Goal: Information Seeking & Learning: Check status

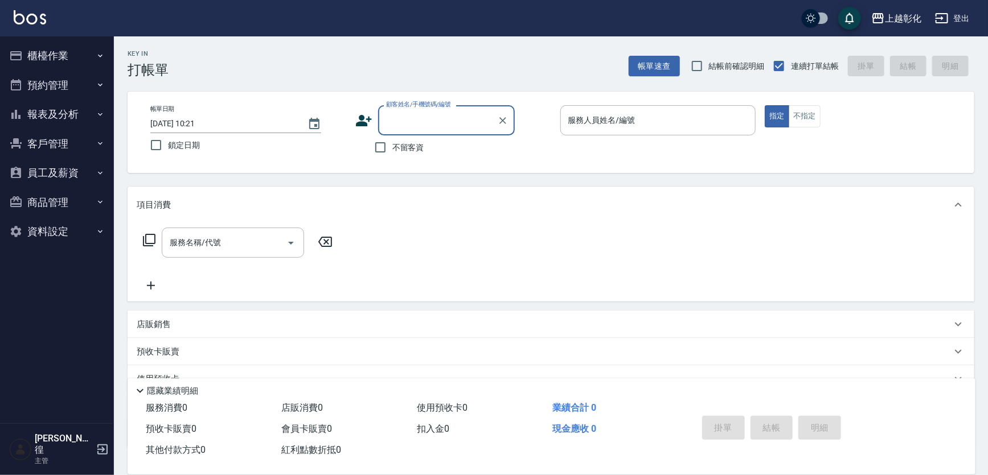
drag, startPoint x: 69, startPoint y: 57, endPoint x: 69, endPoint y: 94, distance: 37.6
click at [69, 57] on button "櫃檯作業" at bounding box center [57, 56] width 105 height 30
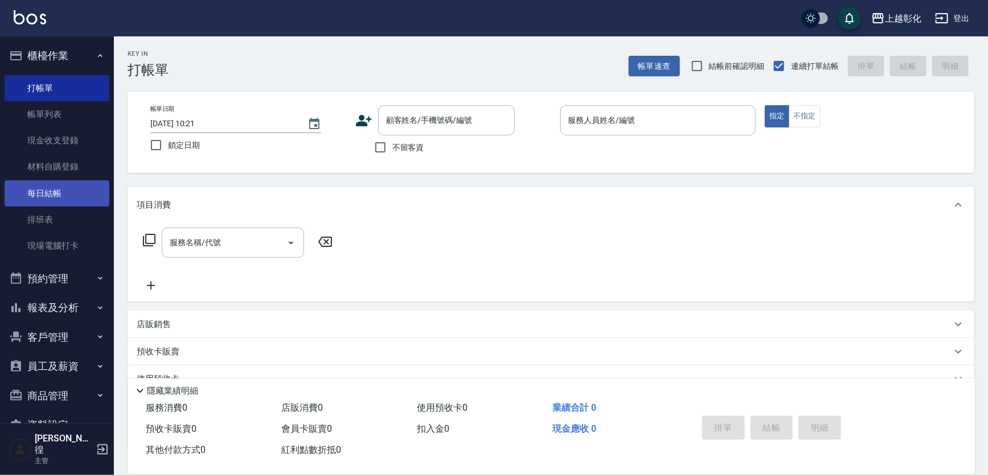
click at [58, 182] on link "每日結帳" at bounding box center [57, 193] width 105 height 26
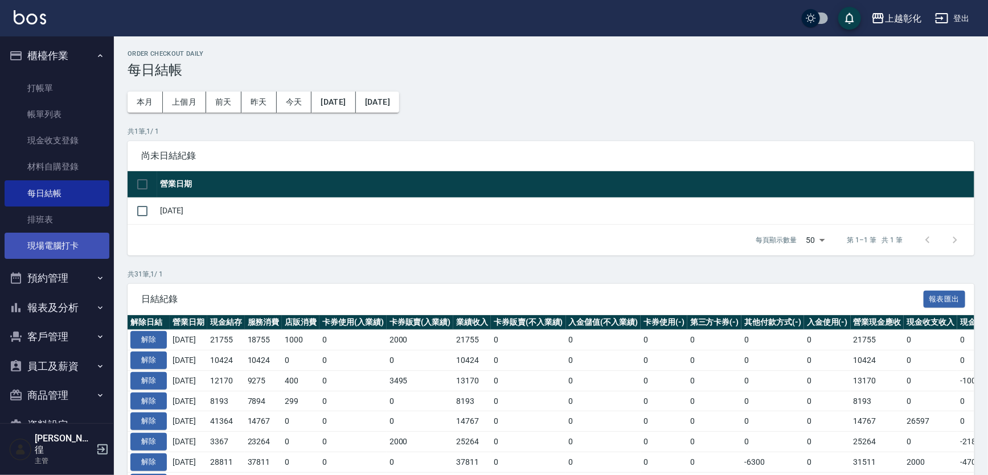
click at [44, 236] on link "現場電腦打卡" at bounding box center [57, 246] width 105 height 26
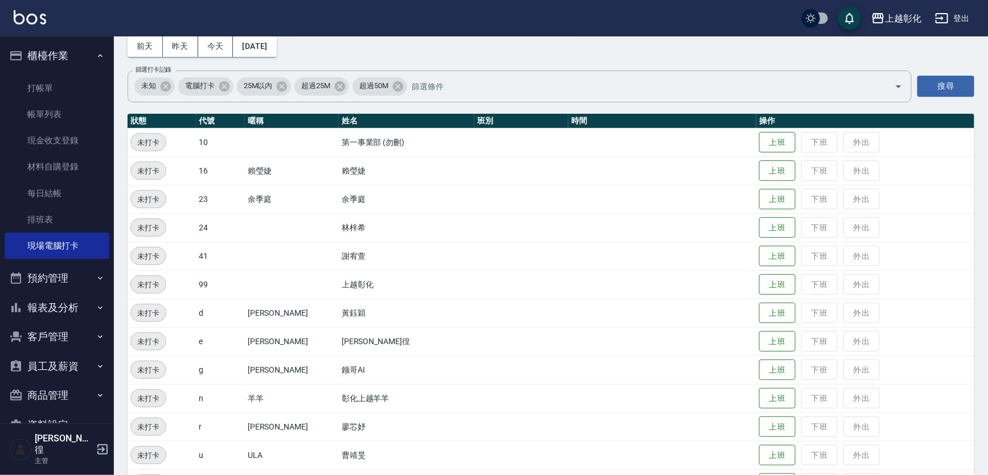
scroll to position [120, 0]
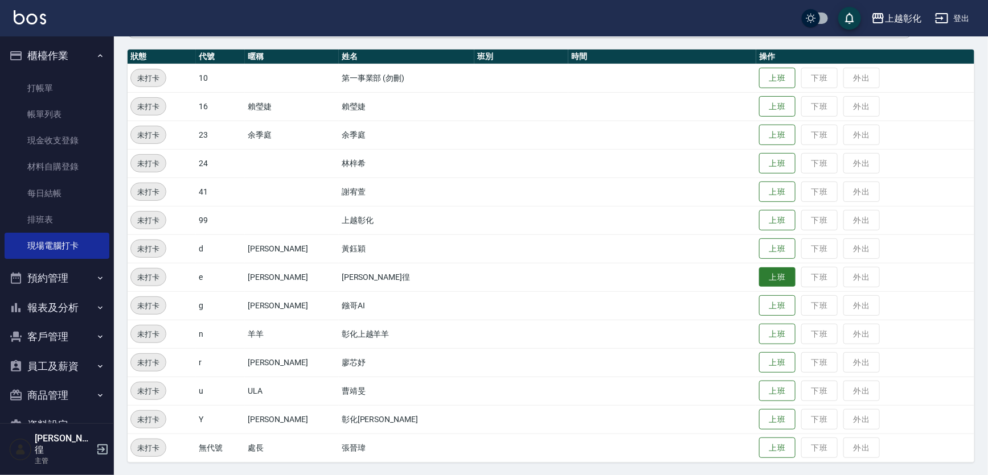
click at [759, 276] on button "上班" at bounding box center [777, 278] width 36 height 20
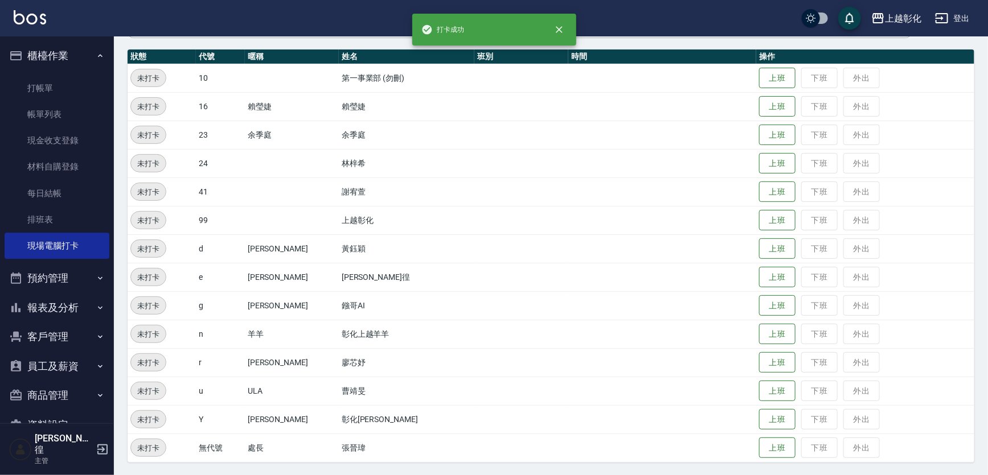
scroll to position [0, 0]
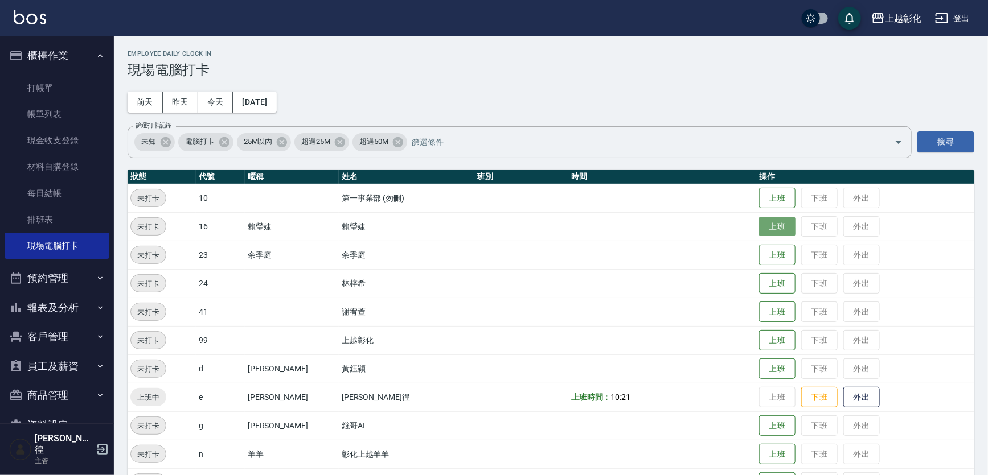
click at [759, 221] on button "上班" at bounding box center [777, 227] width 36 height 20
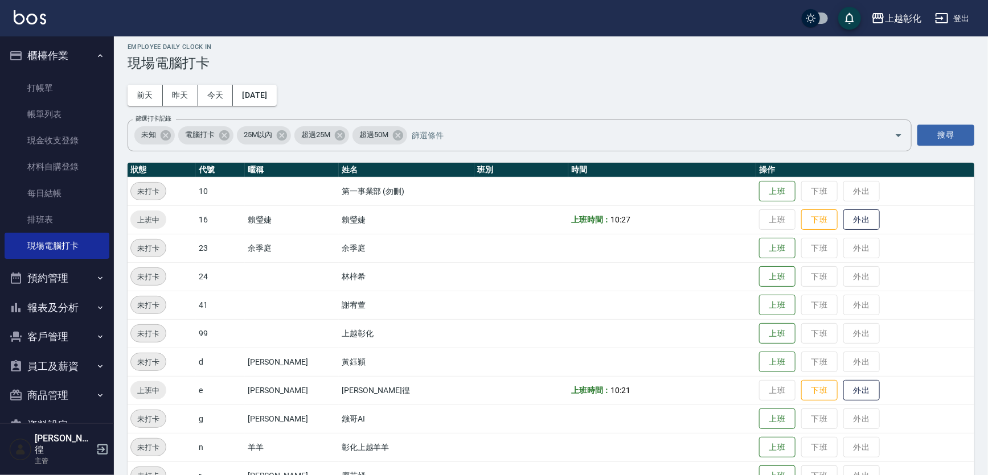
scroll to position [103, 0]
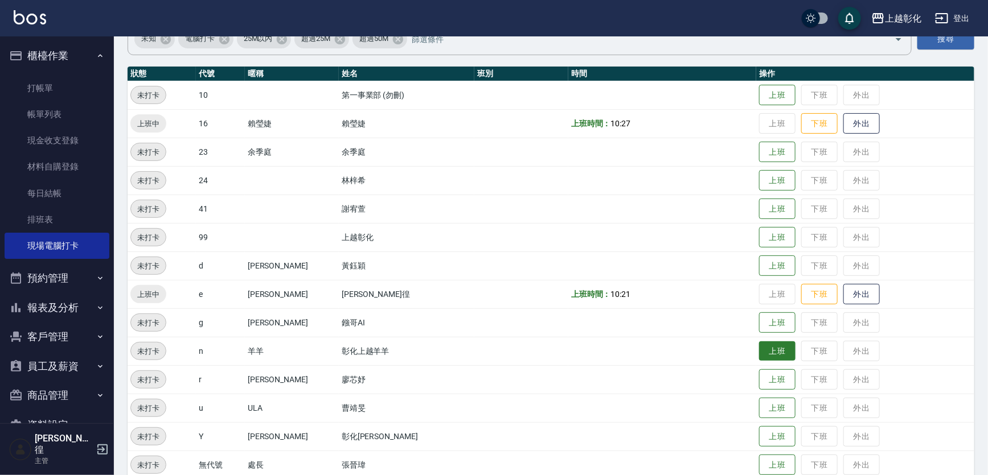
click at [763, 346] on button "上班" at bounding box center [777, 352] width 36 height 20
click at [759, 210] on button "上班" at bounding box center [777, 209] width 36 height 20
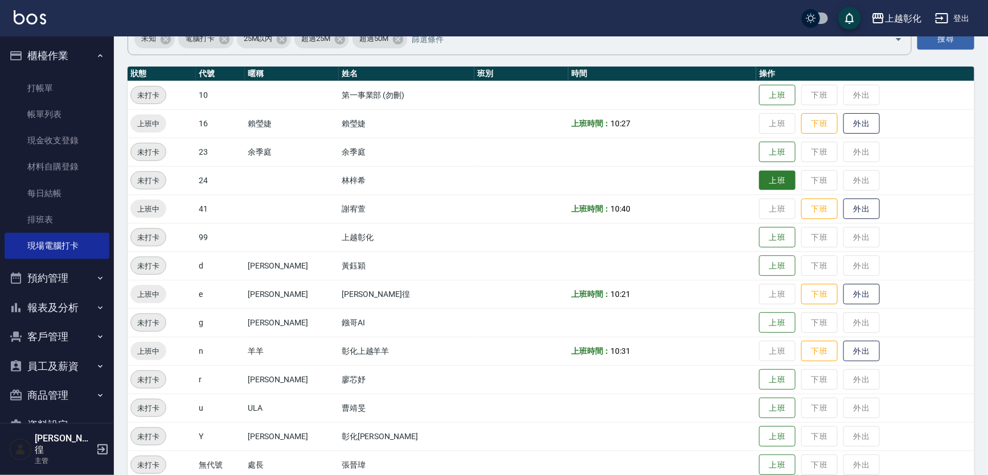
click at [759, 178] on button "上班" at bounding box center [777, 181] width 36 height 20
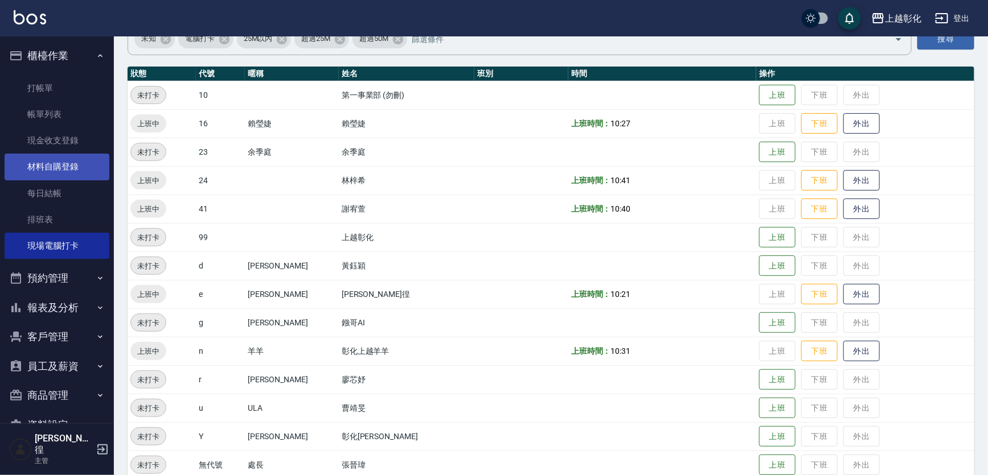
click at [83, 170] on link "材料自購登錄" at bounding box center [57, 167] width 105 height 26
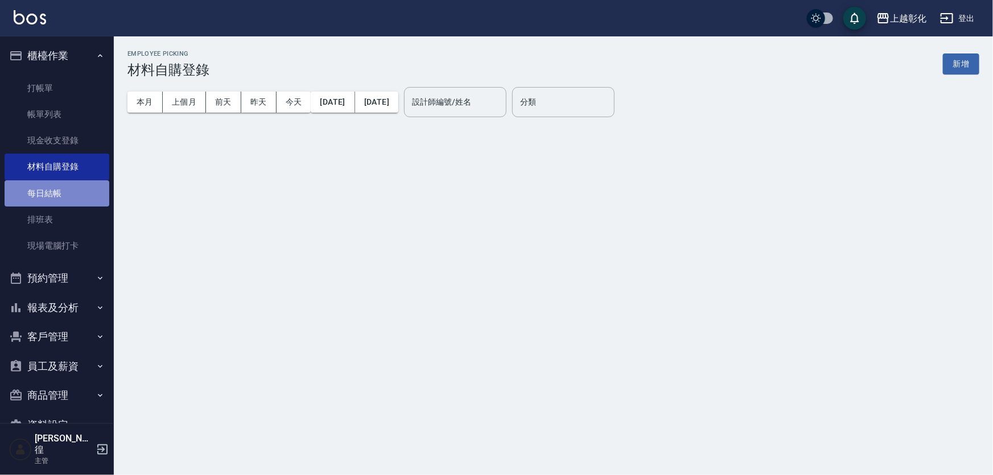
click at [70, 187] on link "每日結帳" at bounding box center [57, 193] width 105 height 26
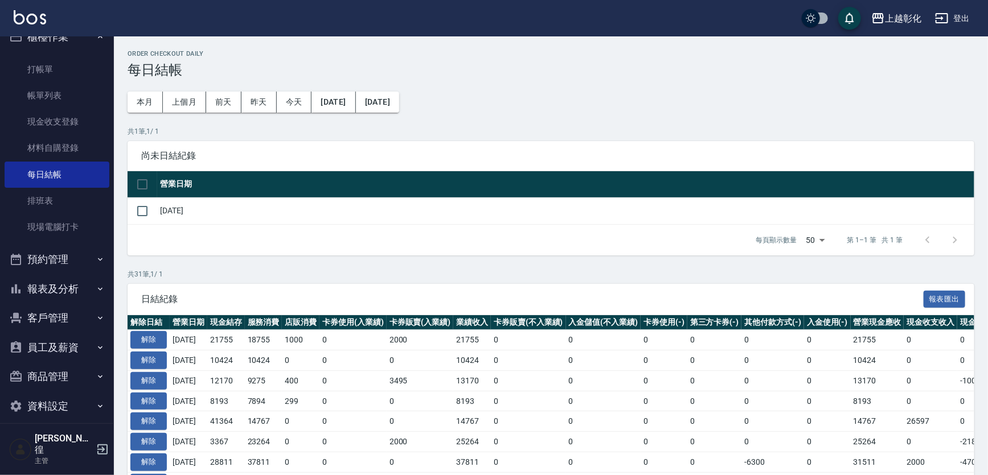
click at [72, 293] on button "報表及分析" at bounding box center [57, 289] width 105 height 30
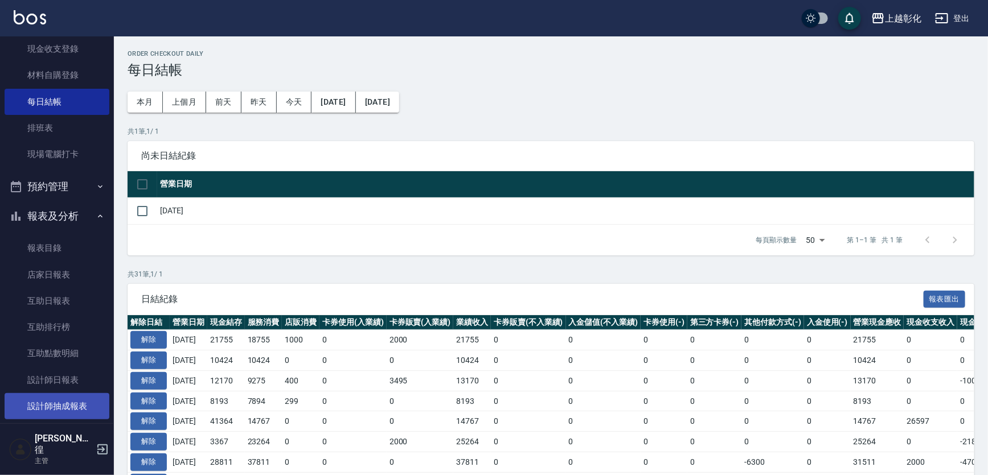
scroll to position [174, 0]
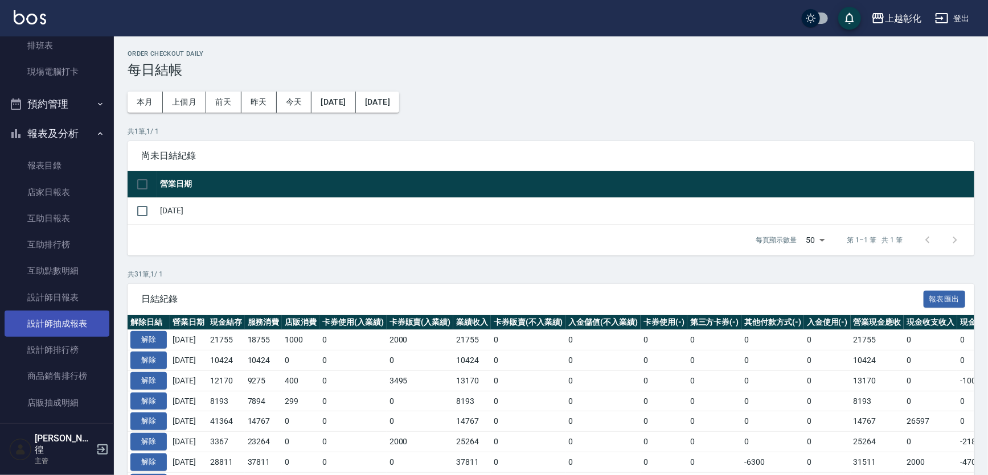
click at [73, 323] on link "設計師抽成報表" at bounding box center [57, 324] width 105 height 26
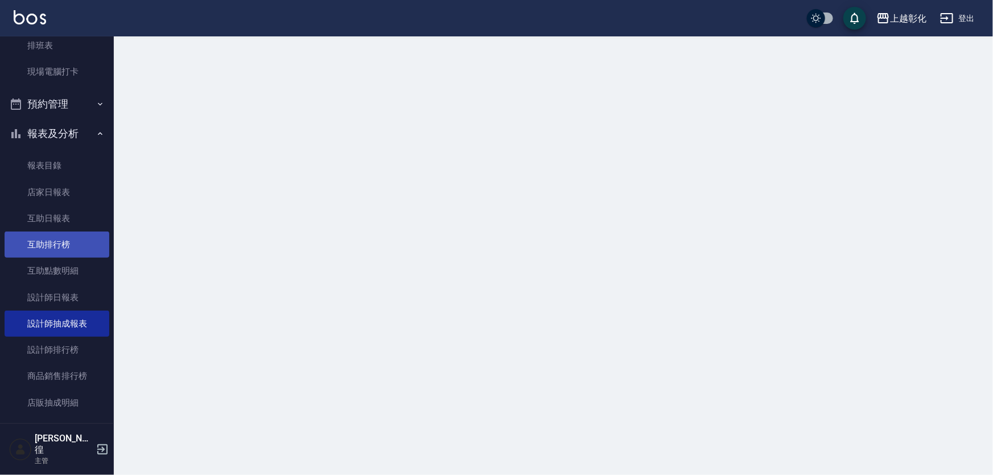
click at [78, 255] on link "互助排行榜" at bounding box center [57, 245] width 105 height 26
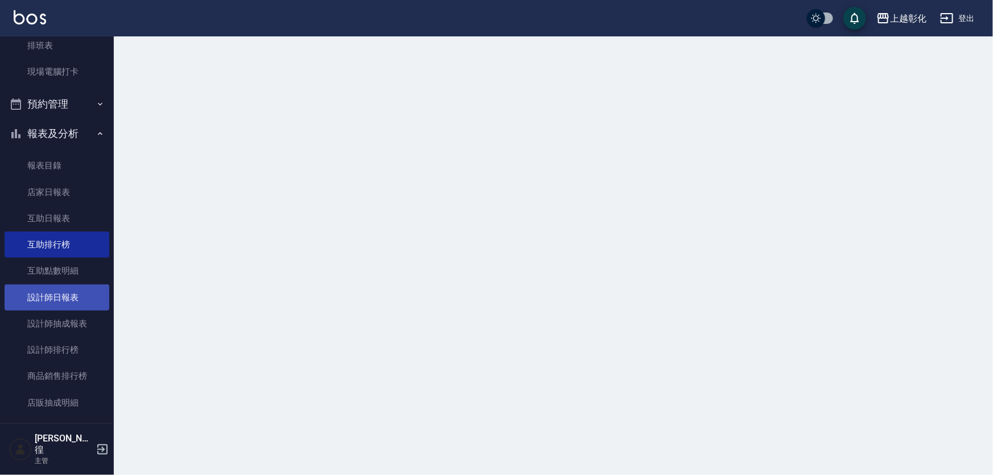
click at [73, 288] on link "設計師日報表" at bounding box center [57, 298] width 105 height 26
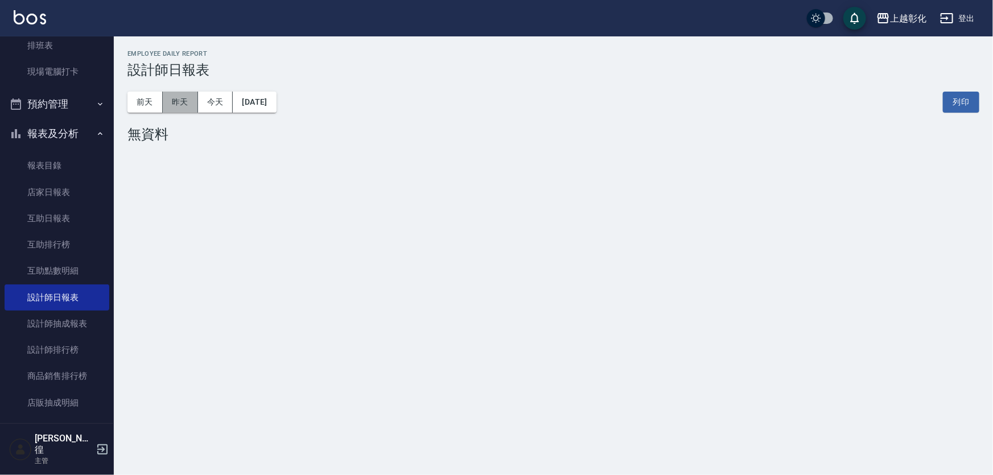
click at [183, 107] on button "昨天" at bounding box center [180, 102] width 35 height 21
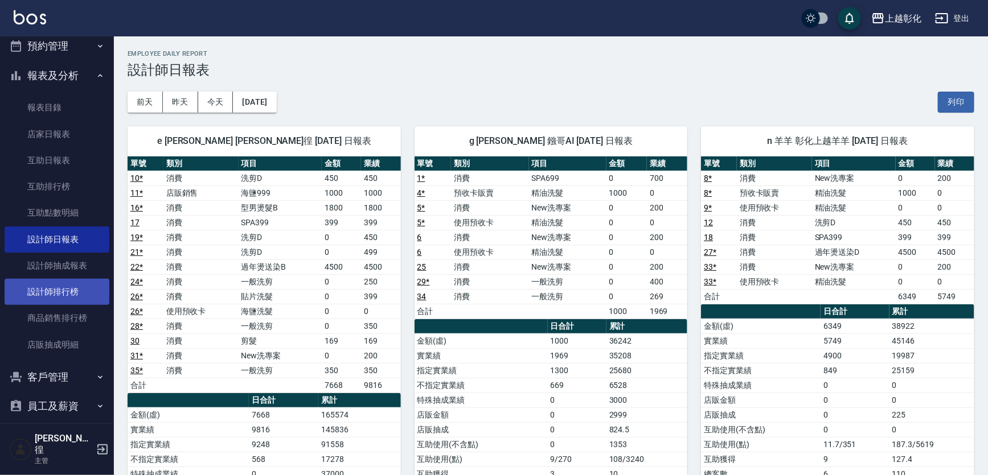
scroll to position [278, 0]
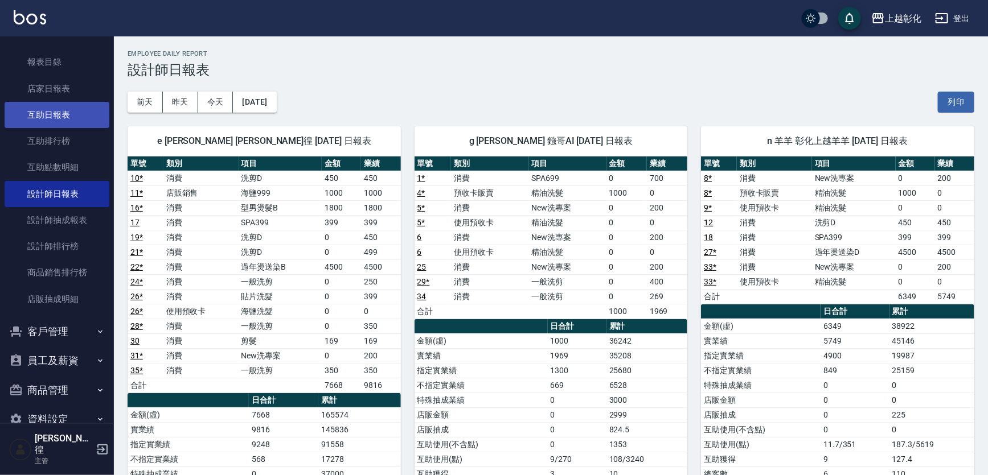
click at [79, 125] on link "互助日報表" at bounding box center [57, 115] width 105 height 26
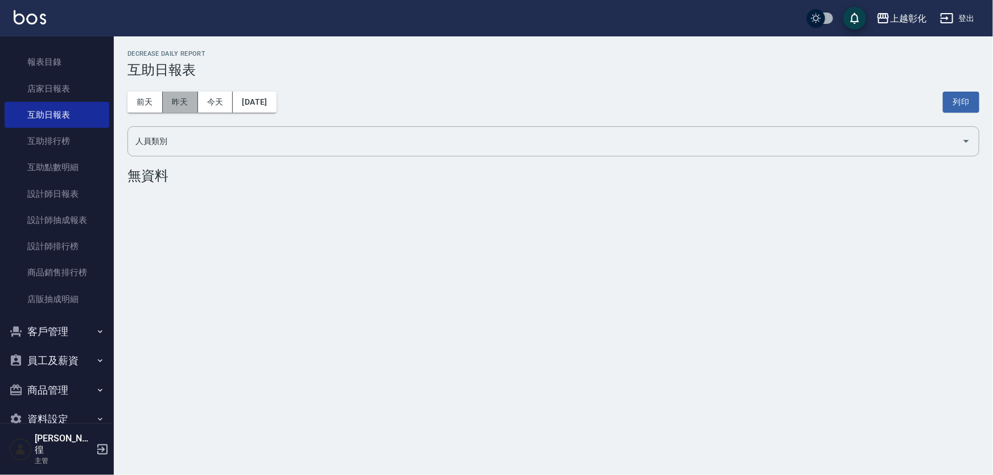
click at [194, 100] on button "昨天" at bounding box center [180, 102] width 35 height 21
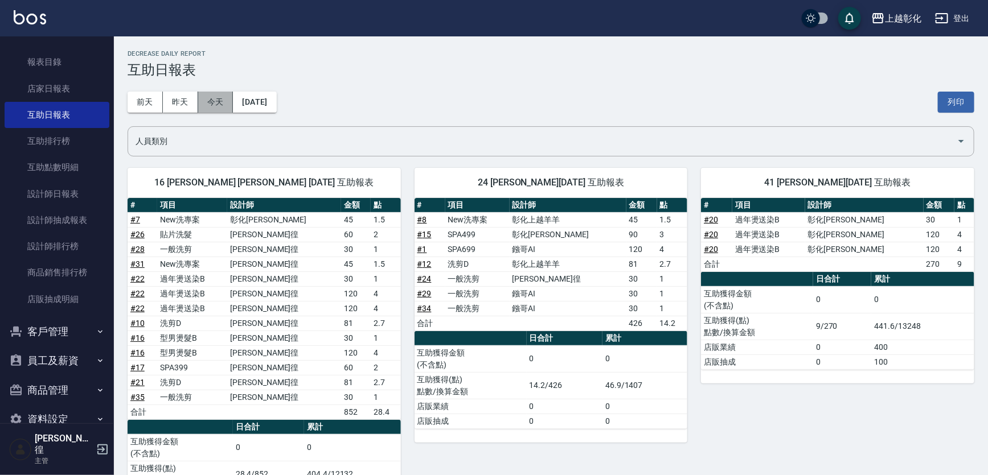
click at [203, 105] on button "今天" at bounding box center [215, 102] width 35 height 21
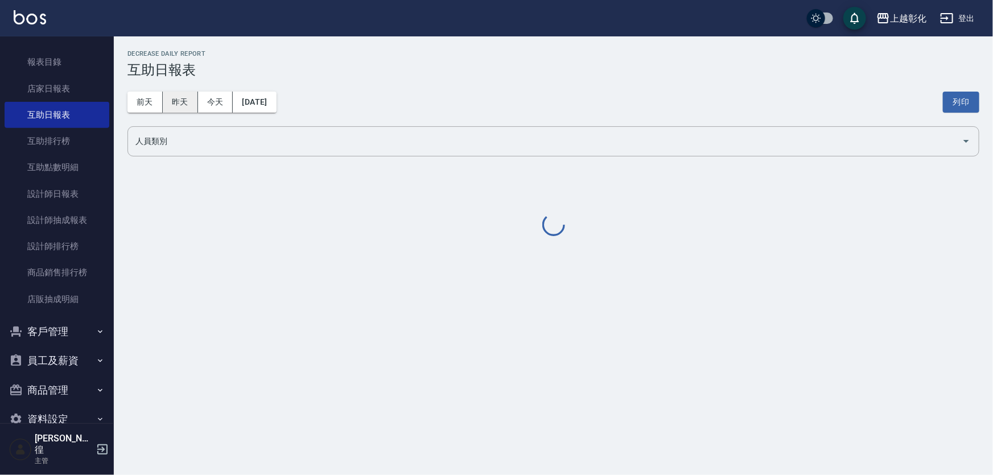
click at [182, 109] on button "昨天" at bounding box center [180, 102] width 35 height 21
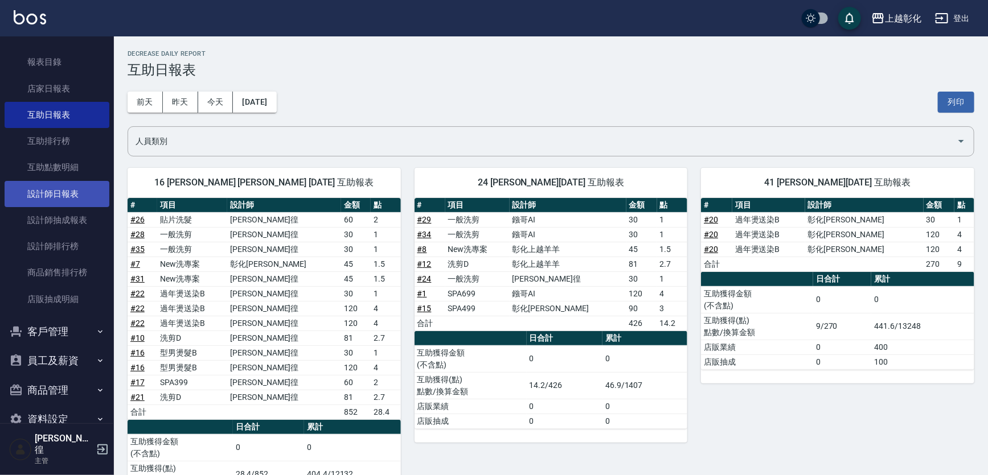
click at [51, 199] on link "設計師日報表" at bounding box center [57, 194] width 105 height 26
